Goal: Transaction & Acquisition: Purchase product/service

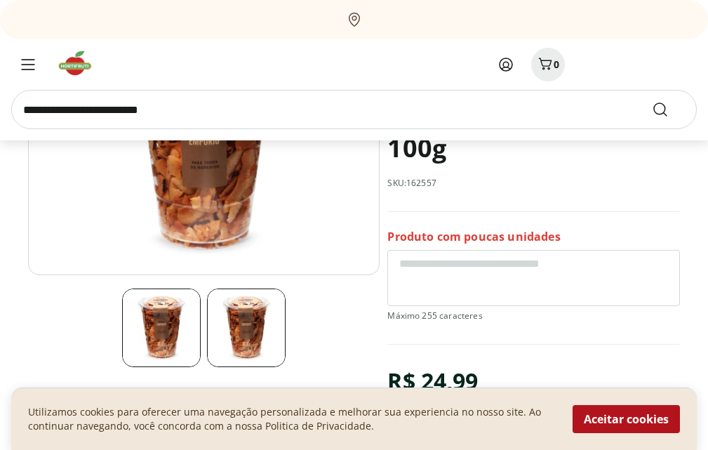
scroll to position [211, 0]
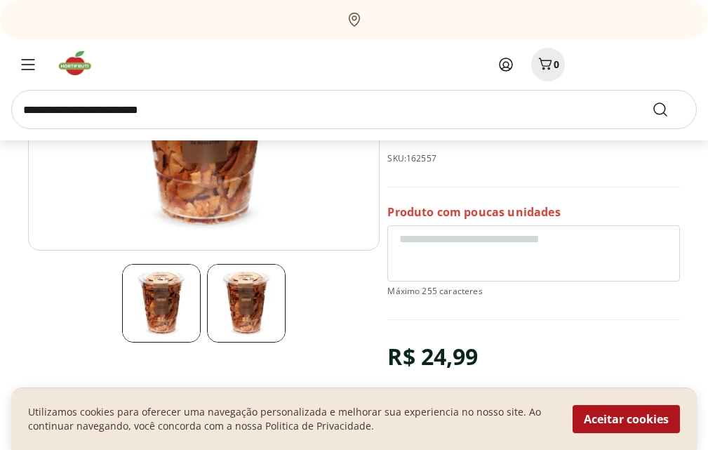
click at [270, 304] on img at bounding box center [246, 303] width 79 height 79
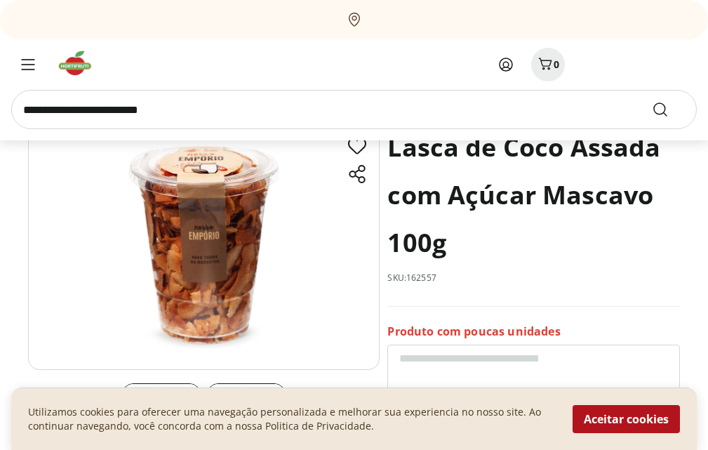
scroll to position [70, 0]
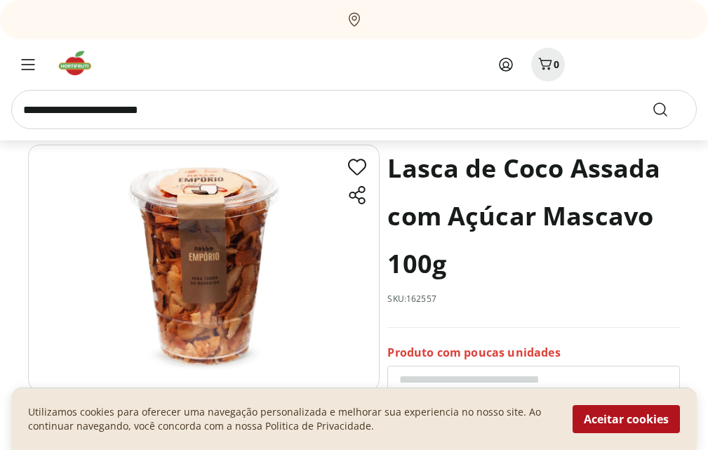
click at [239, 292] on img at bounding box center [204, 268] width 352 height 246
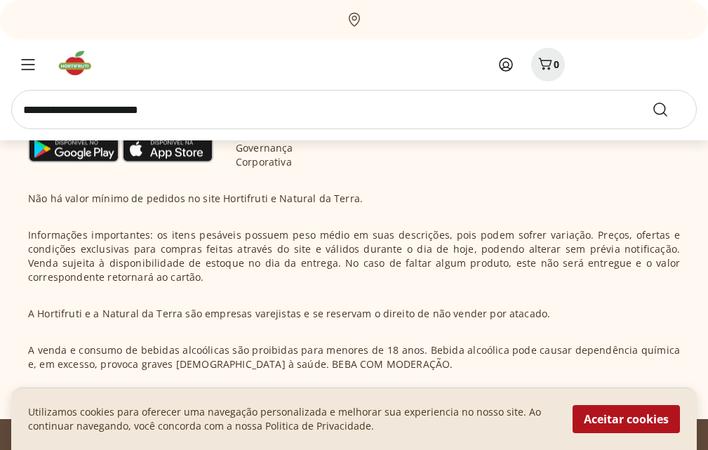
scroll to position [851, 0]
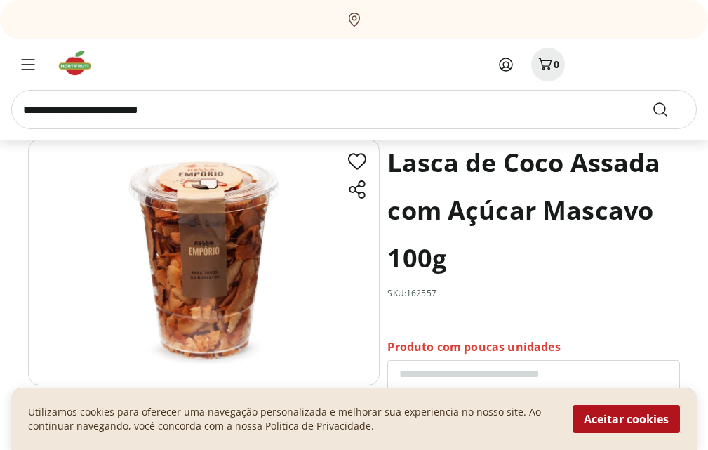
scroll to position [70, 0]
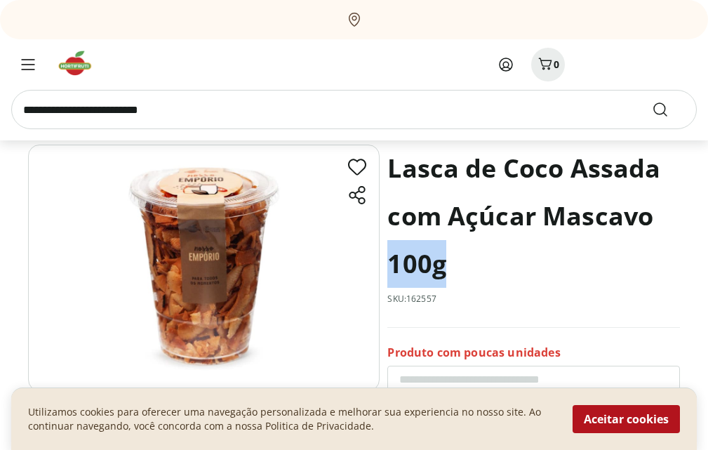
drag, startPoint x: 438, startPoint y: 268, endPoint x: 385, endPoint y: 268, distance: 52.6
click at [385, 268] on section "Lasca de Coco Assada com Açúcar Mascavo 100g SKU: 162557 Produto com poucas uni…" at bounding box center [354, 379] width 652 height 468
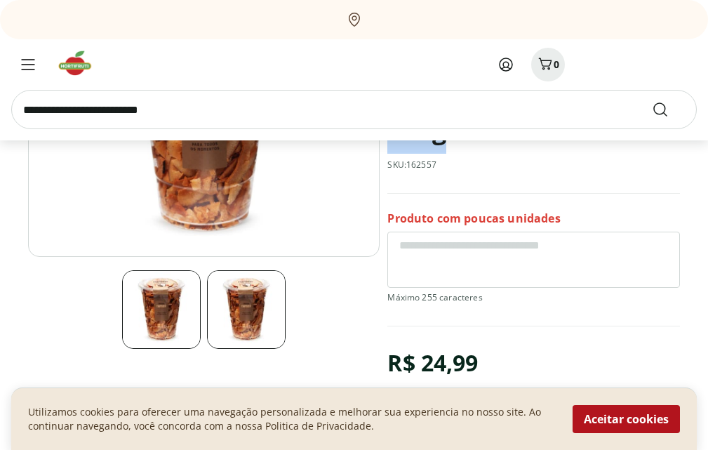
scroll to position [211, 0]
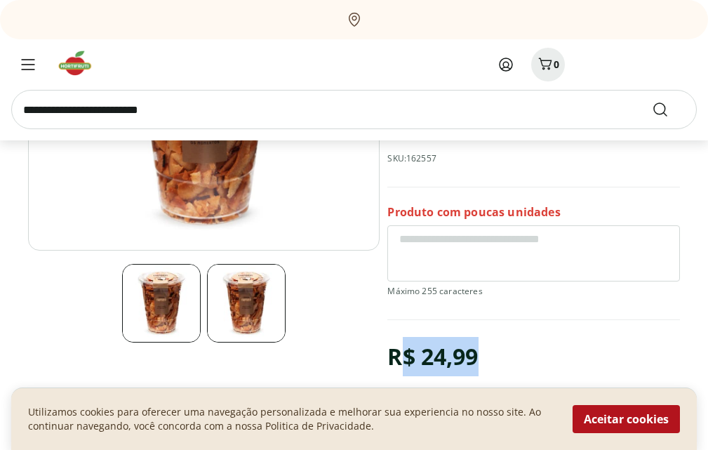
drag, startPoint x: 467, startPoint y: 362, endPoint x: 404, endPoint y: 357, distance: 62.6
click at [404, 357] on div "R$ 24,99" at bounding box center [432, 356] width 91 height 39
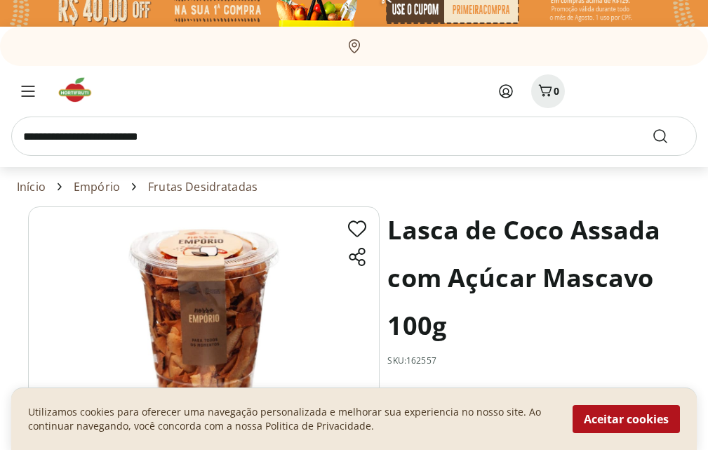
scroll to position [0, 0]
